Goal: Find specific page/section: Find specific page/section

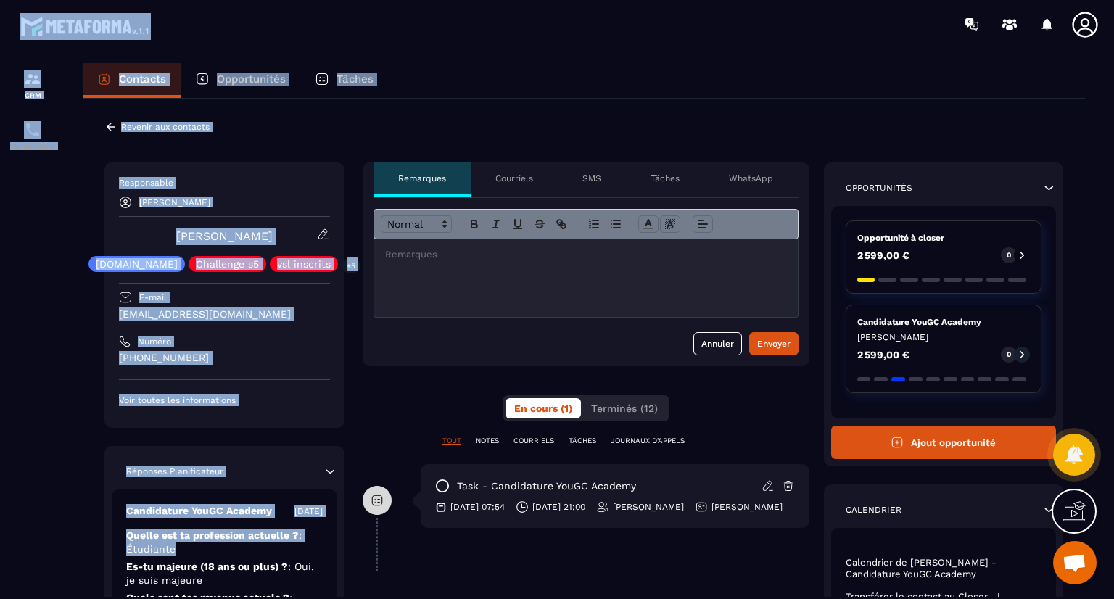
drag, startPoint x: 217, startPoint y: 447, endPoint x: 261, endPoint y: -5, distance: 454.0
click at [261, 0] on html "CRM Planificateur Contacts Opportunités Tâches Revenir aux contacts Responsable…" at bounding box center [557, 299] width 1114 height 599
click at [271, 117] on div "Revenir aux contacts Responsable [PERSON_NAME] [PERSON_NAME] [DOMAIN_NAME] Chal…" at bounding box center [584, 568] width 1002 height 938
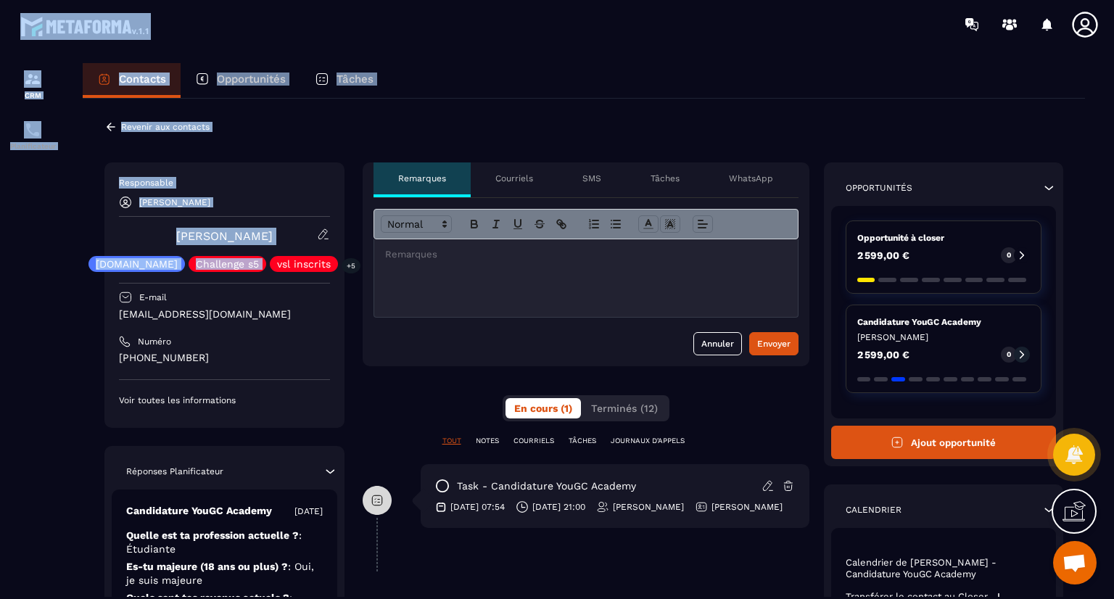
drag, startPoint x: 268, startPoint y: 253, endPoint x: 308, endPoint y: -27, distance: 282.8
click at [308, 0] on html "CRM Planificateur Contacts Opportunités Tâches Revenir aux contacts Responsable…" at bounding box center [557, 299] width 1114 height 599
click at [116, 125] on icon at bounding box center [110, 126] width 13 height 13
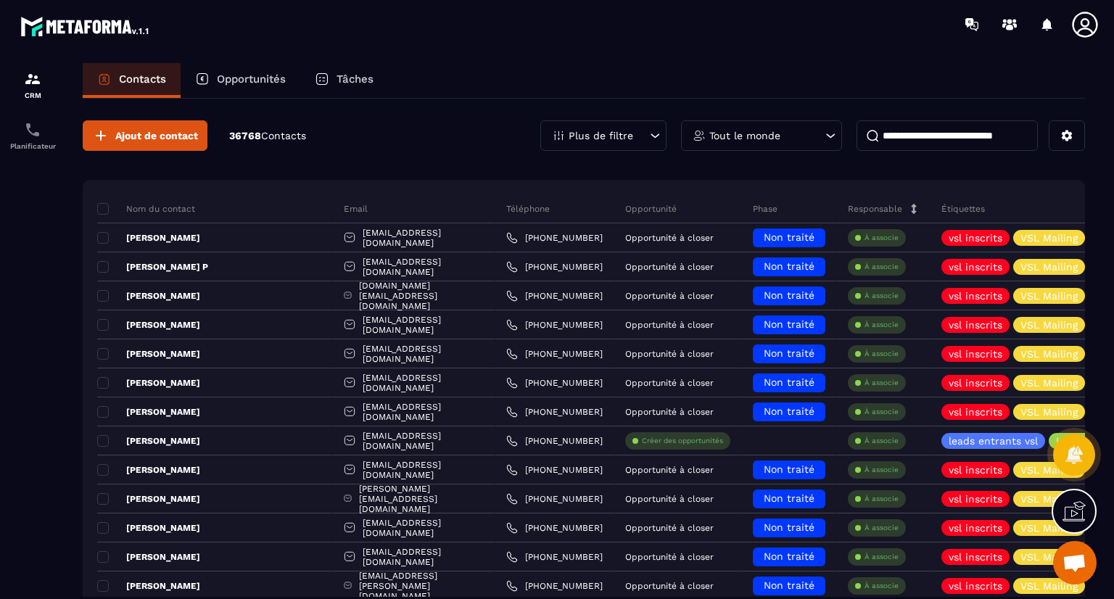
click at [928, 139] on input at bounding box center [947, 135] width 181 height 30
paste input "**********"
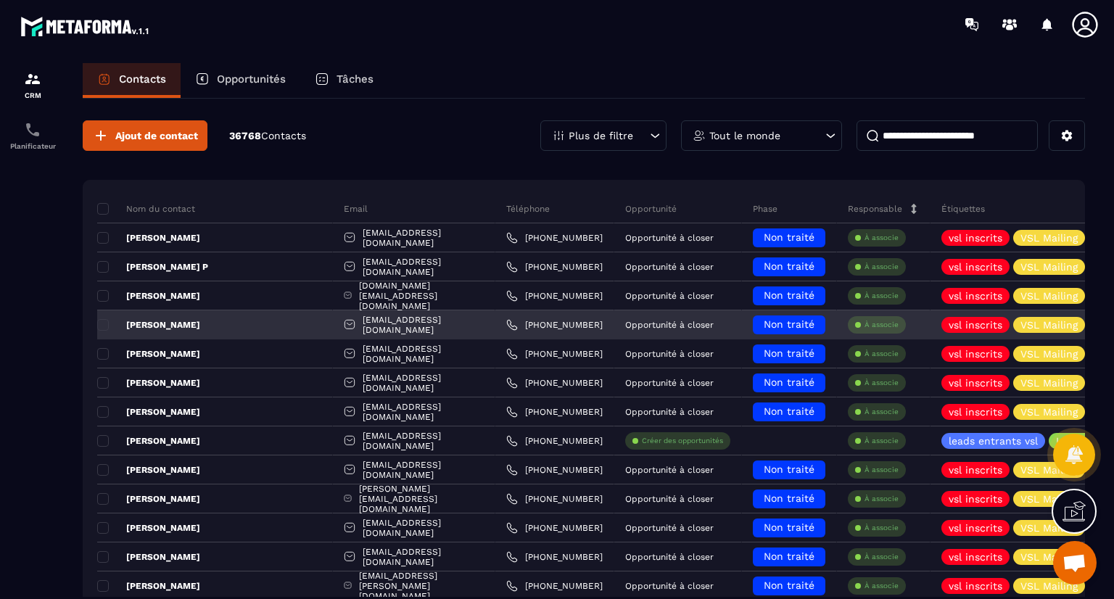
scroll to position [0, 3]
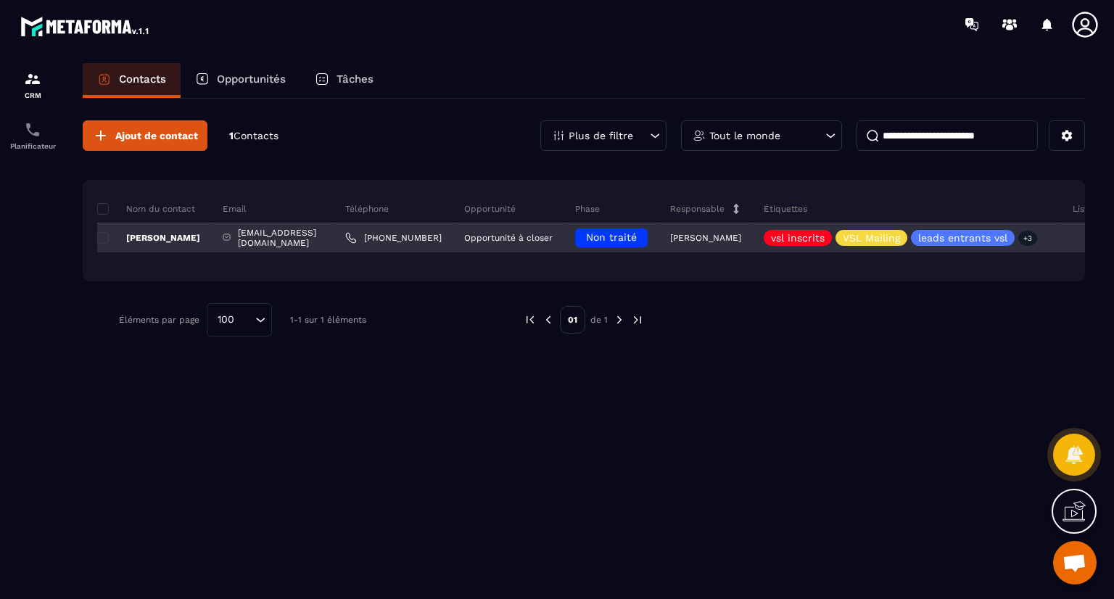
type input "**********"
click at [177, 236] on p "[PERSON_NAME]" at bounding box center [148, 238] width 103 height 12
